Goal: Information Seeking & Learning: Learn about a topic

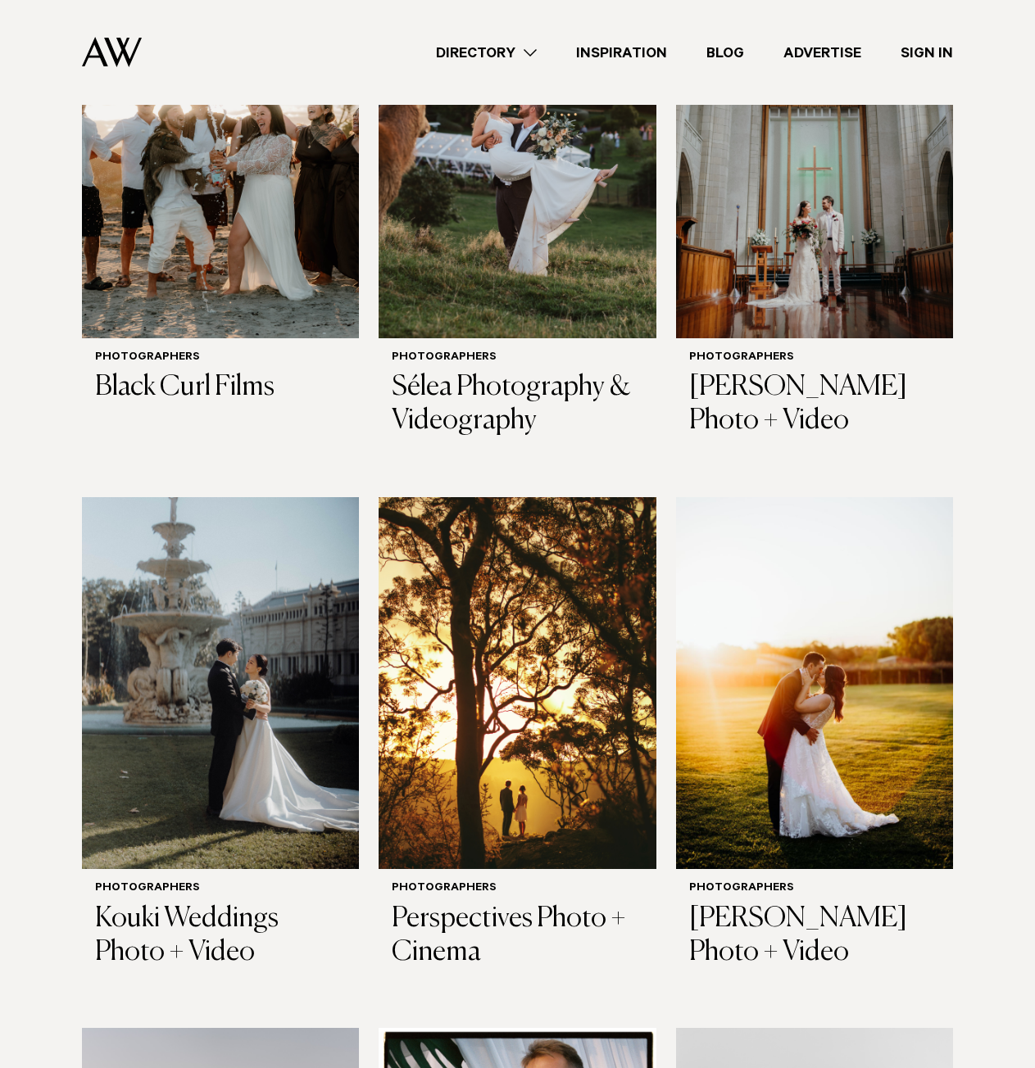
scroll to position [410, 0]
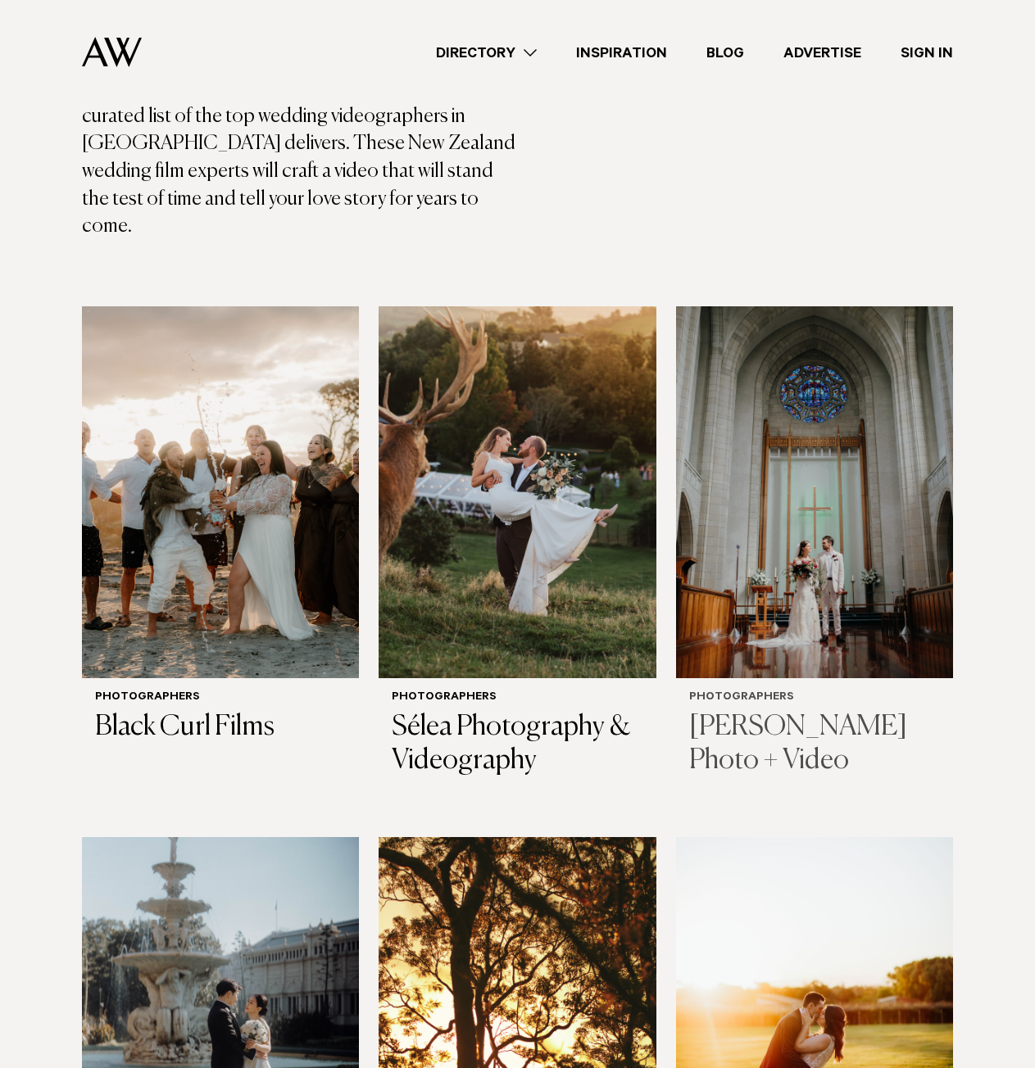
click at [778, 711] on h3 "Chris Turner Photo + Video" at bounding box center [814, 744] width 251 height 67
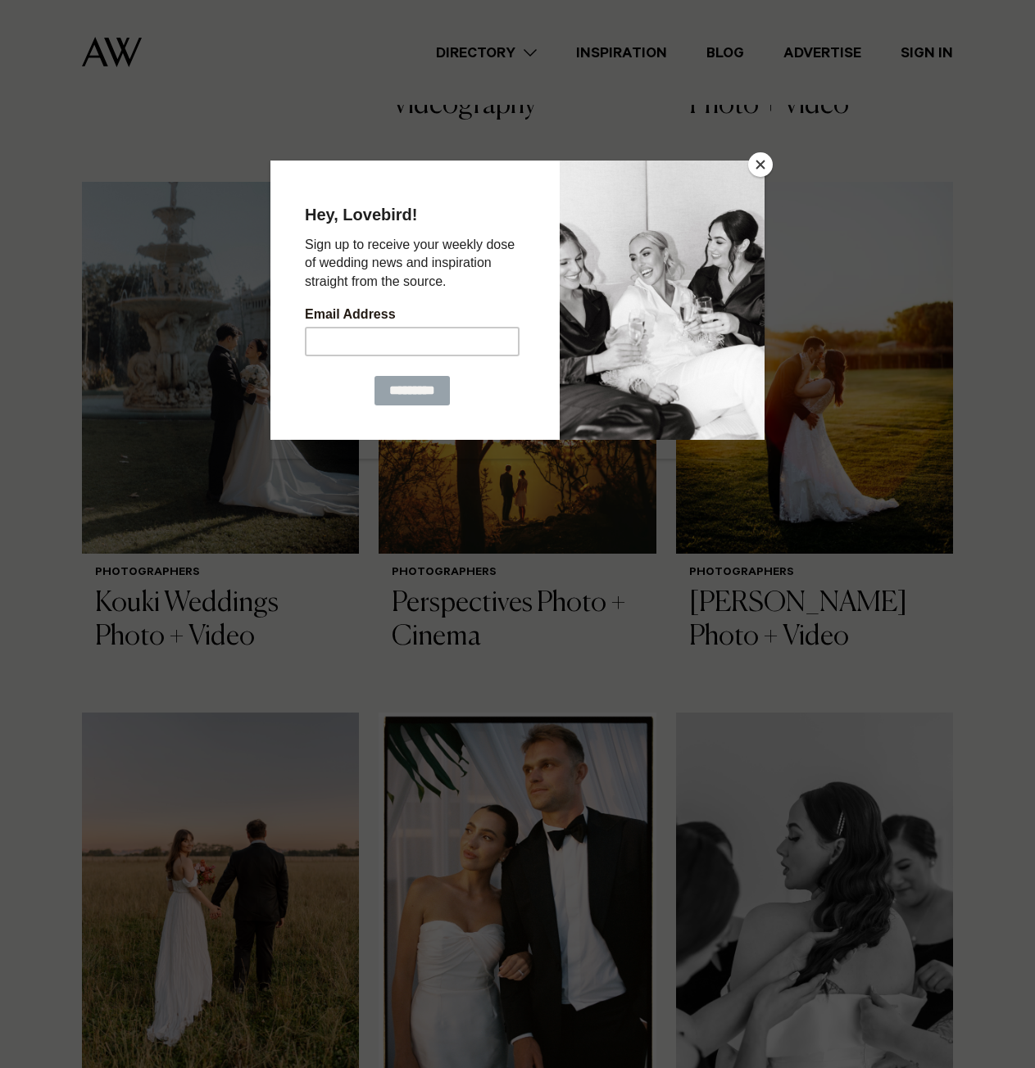
click at [768, 170] on button "Close" at bounding box center [760, 164] width 25 height 25
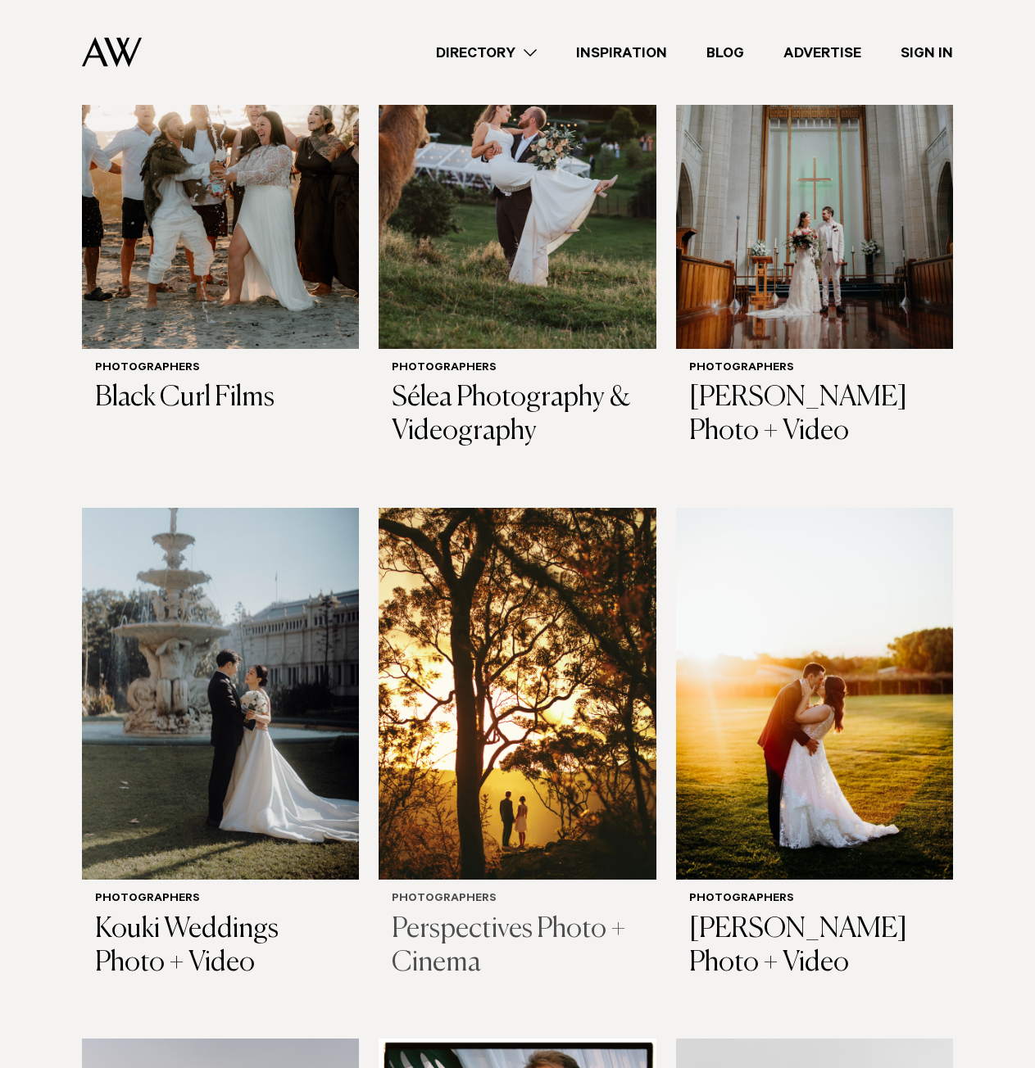
scroll to position [655, 0]
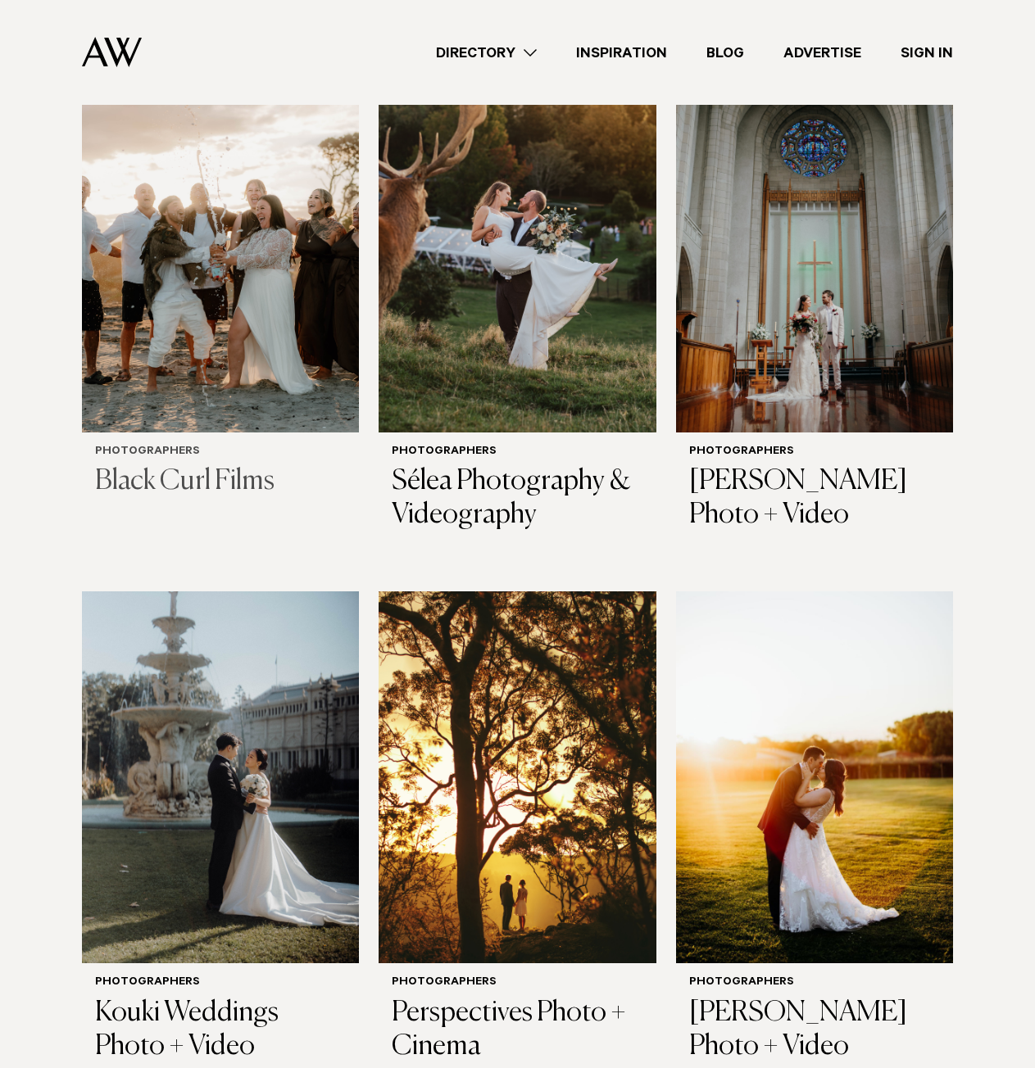
click at [160, 465] on h3 "Black Curl Films" at bounding box center [220, 482] width 251 height 34
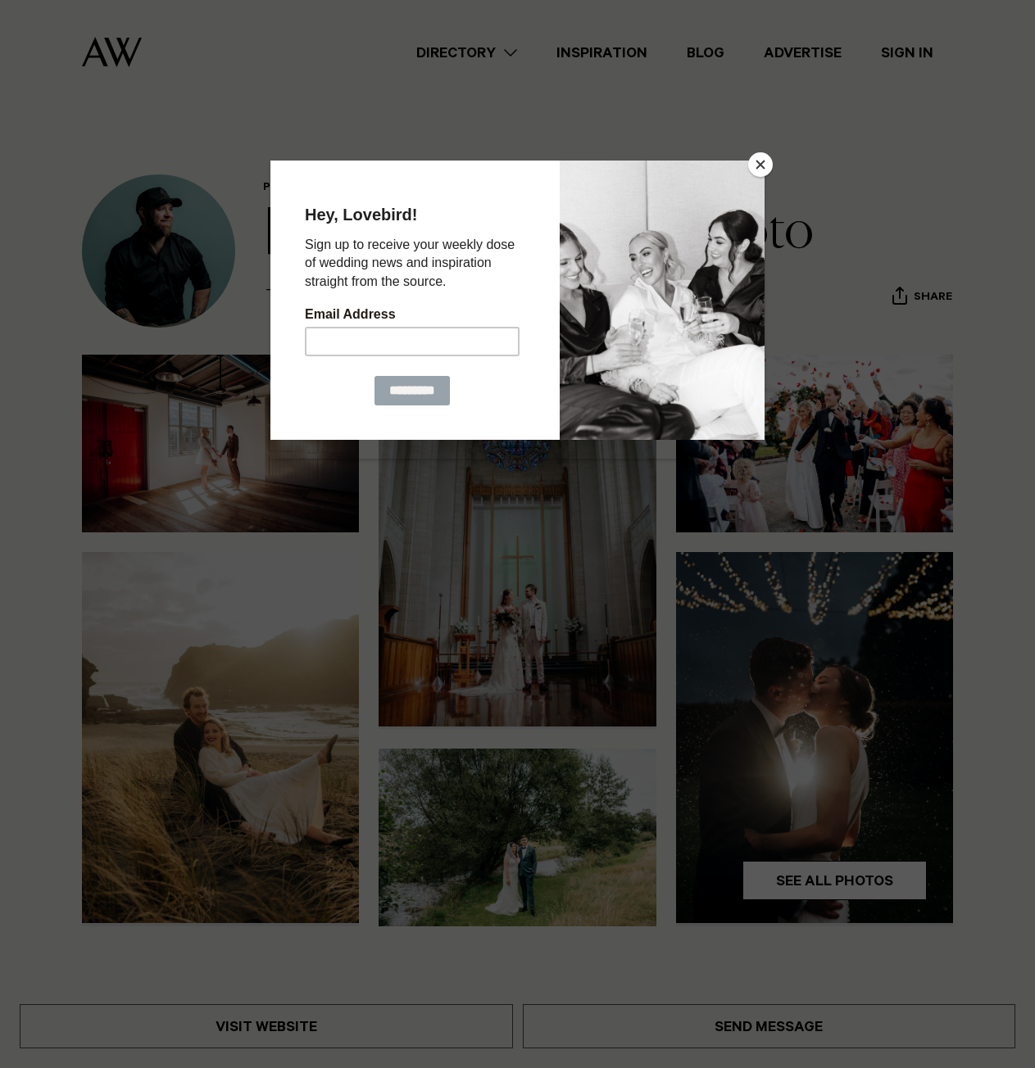
click at [757, 168] on button "Close" at bounding box center [760, 164] width 25 height 25
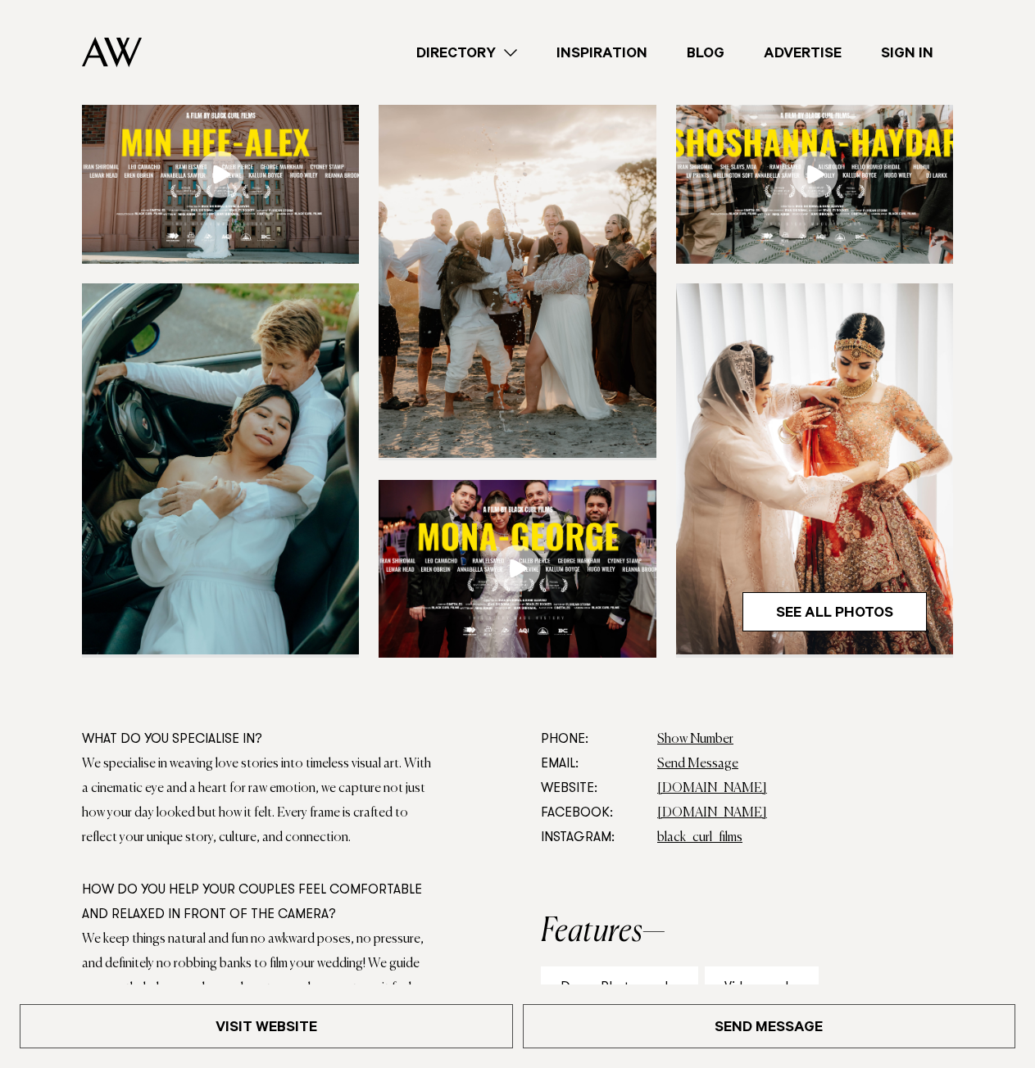
scroll to position [82, 0]
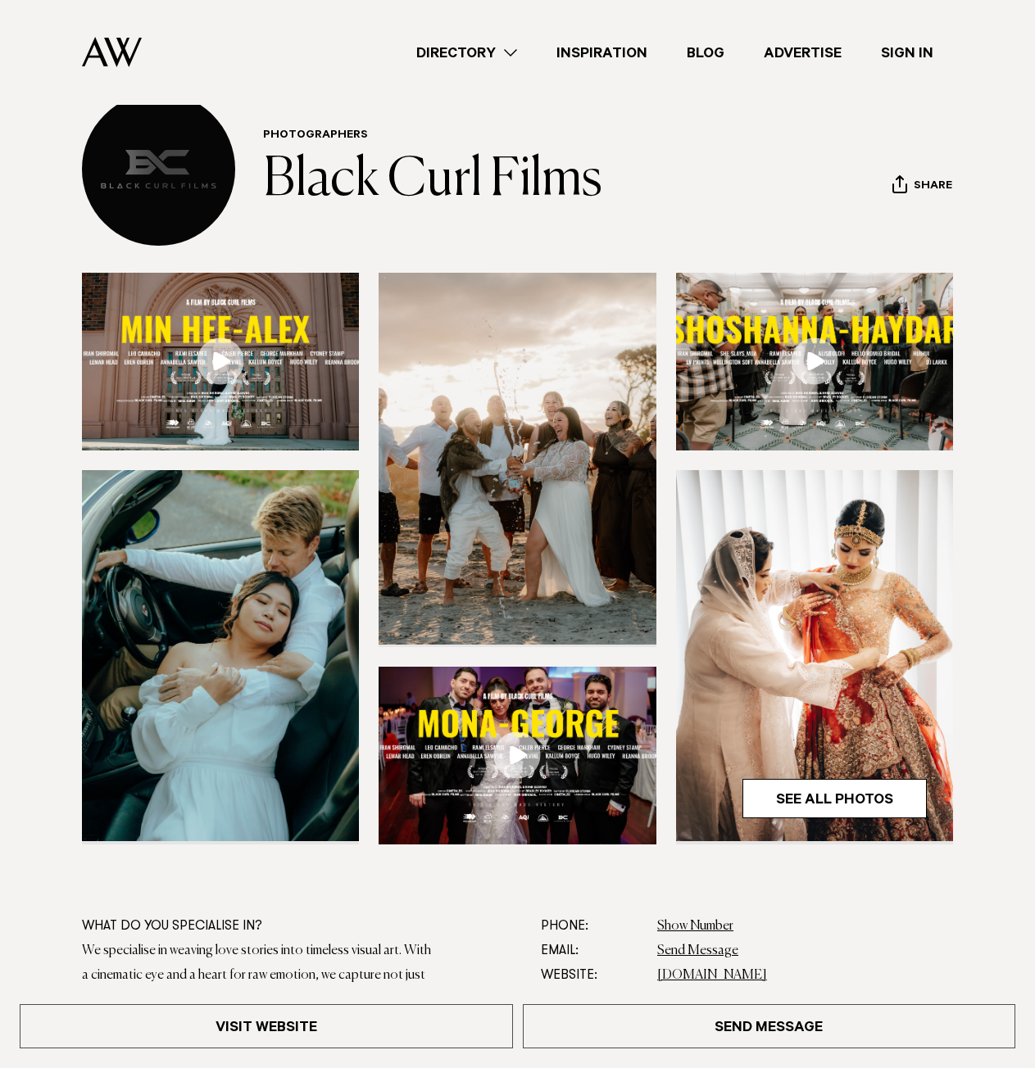
click at [209, 361] on link at bounding box center [220, 362] width 277 height 178
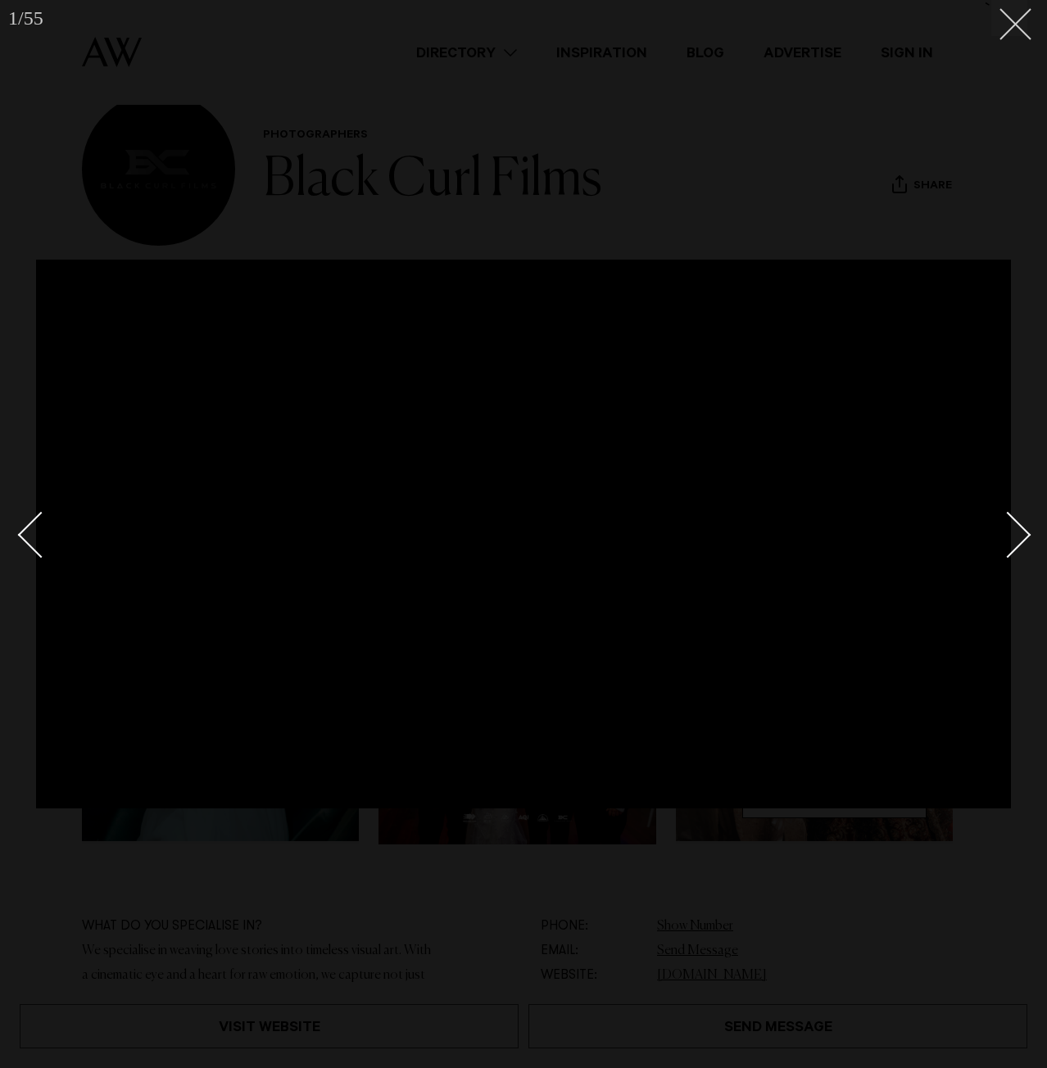
click at [1015, 33] on button at bounding box center [1009, 18] width 36 height 36
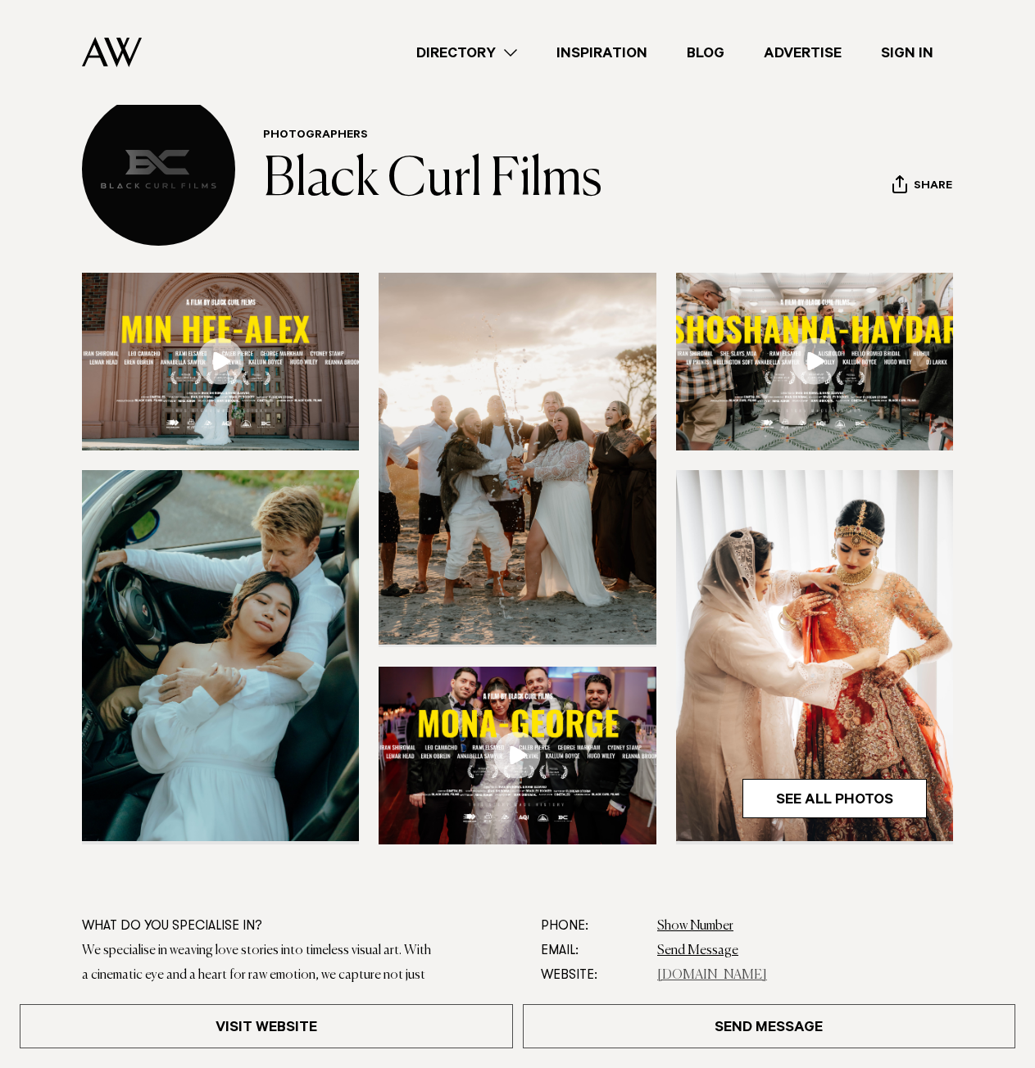
click at [719, 978] on link "[DOMAIN_NAME]" at bounding box center [712, 975] width 110 height 13
